Goal: Information Seeking & Learning: Learn about a topic

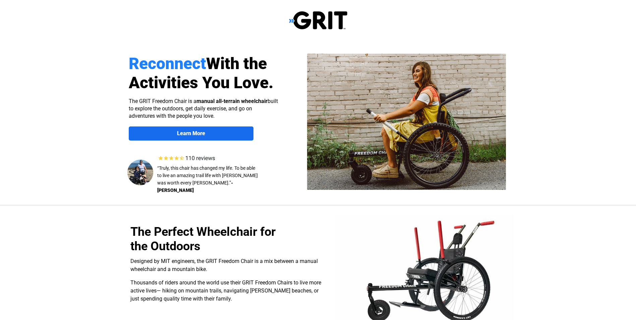
select select "US"
click at [300, 12] on img at bounding box center [318, 20] width 58 height 19
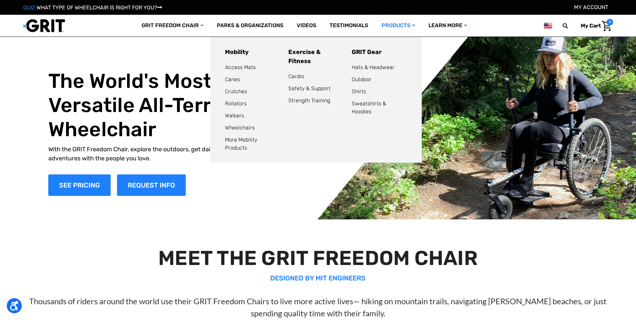
click at [401, 27] on link "Products" at bounding box center [398, 26] width 47 height 22
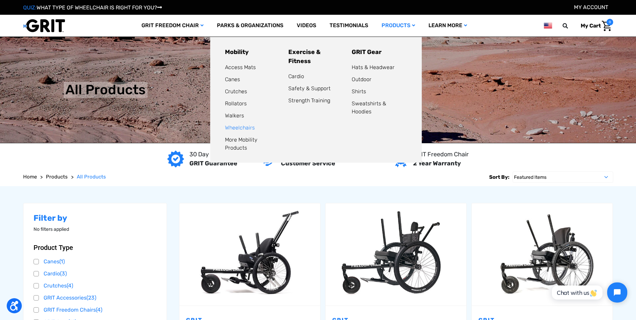
click at [237, 126] on link "Wheelchairs" at bounding box center [240, 127] width 30 height 6
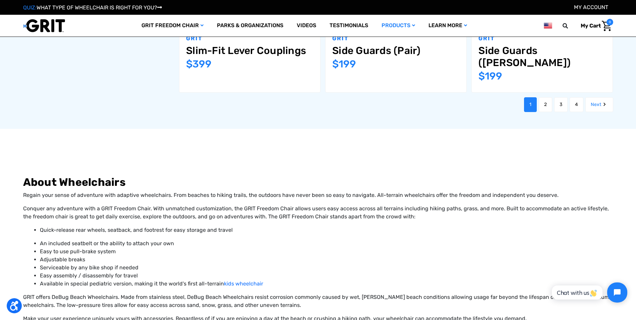
scroll to position [905, 0]
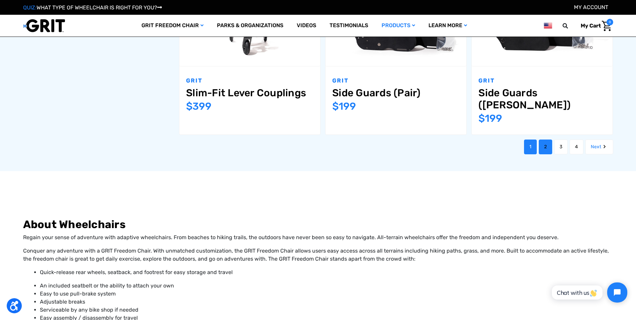
click at [544, 139] on link "2" at bounding box center [544, 146] width 13 height 15
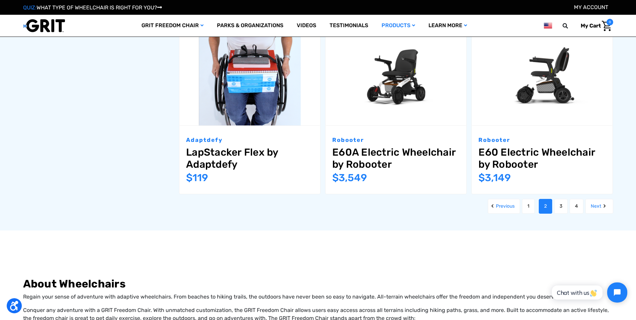
scroll to position [838, 0]
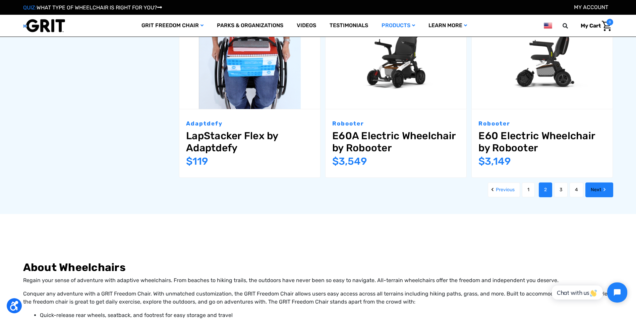
click at [596, 182] on link "Next" at bounding box center [599, 189] width 28 height 15
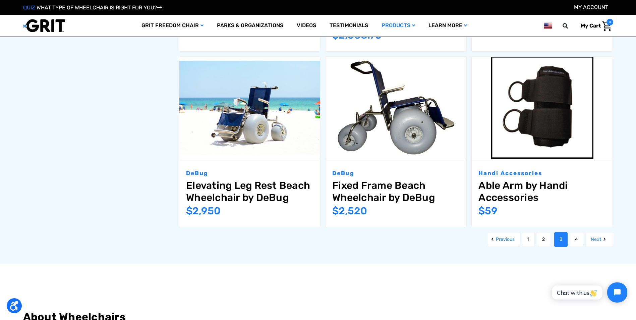
scroll to position [838, 0]
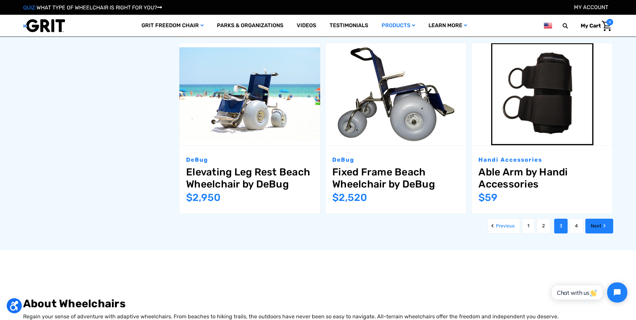
click at [591, 225] on link "Next" at bounding box center [599, 225] width 28 height 15
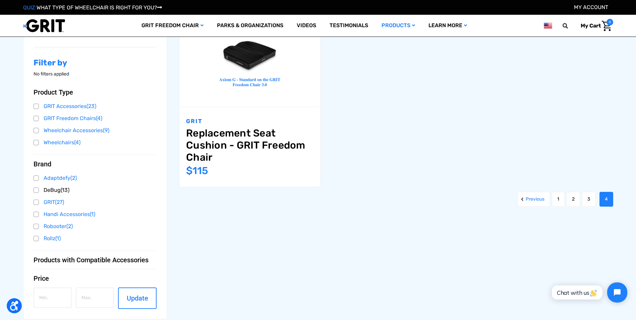
scroll to position [67, 0]
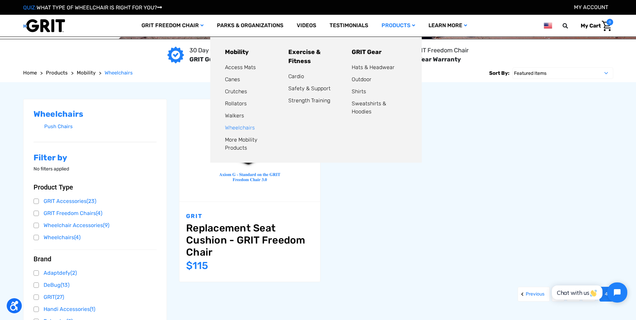
click at [247, 128] on link "Wheelchairs" at bounding box center [240, 127] width 30 height 6
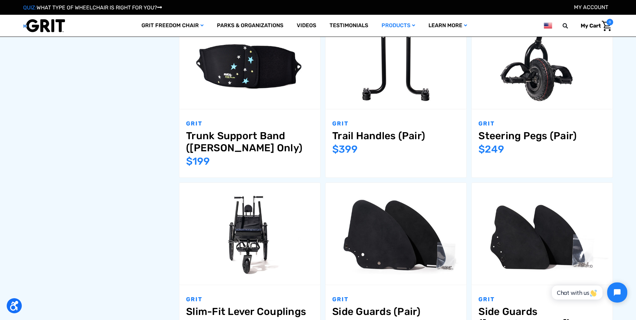
scroll to position [771, 0]
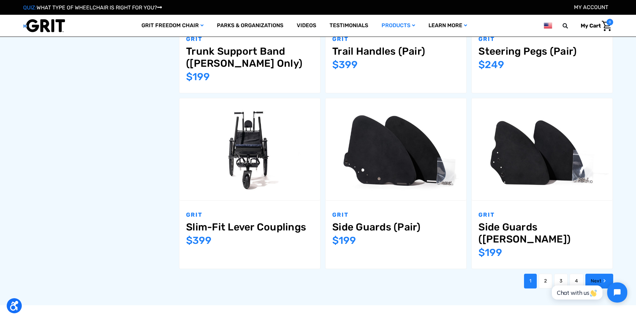
click at [588, 273] on link "Next" at bounding box center [599, 280] width 28 height 15
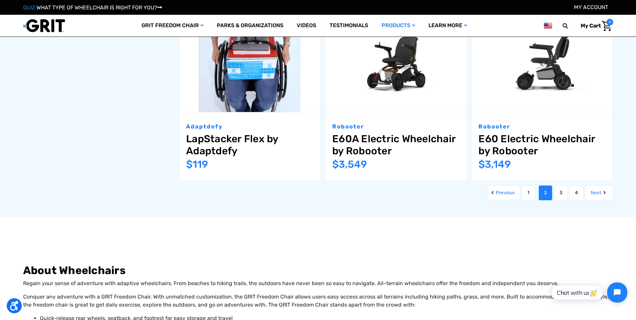
scroll to position [838, 0]
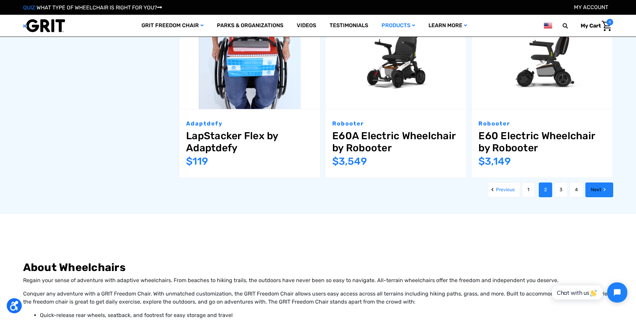
click at [594, 182] on link "Next" at bounding box center [599, 189] width 28 height 15
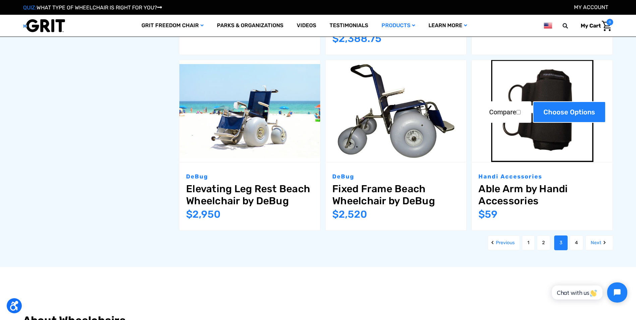
scroll to position [838, 0]
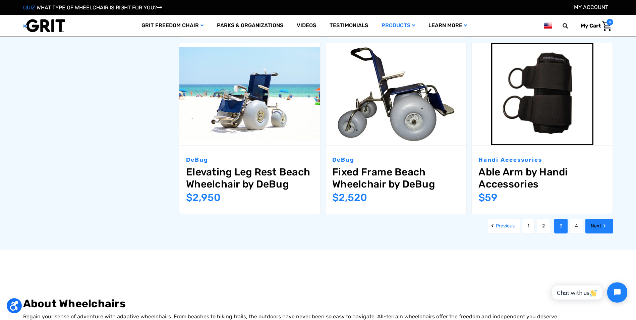
click at [595, 229] on link "Next" at bounding box center [599, 225] width 28 height 15
